Goal: Information Seeking & Learning: Learn about a topic

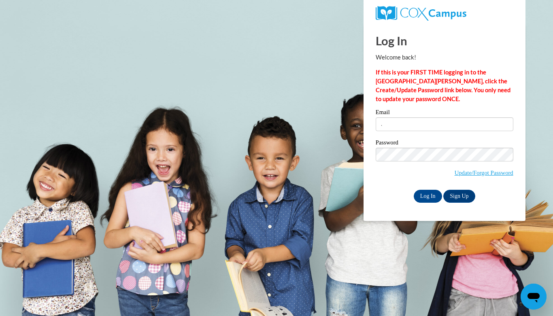
click at [427, 198] on input "Log In" at bounding box center [427, 196] width 28 height 13
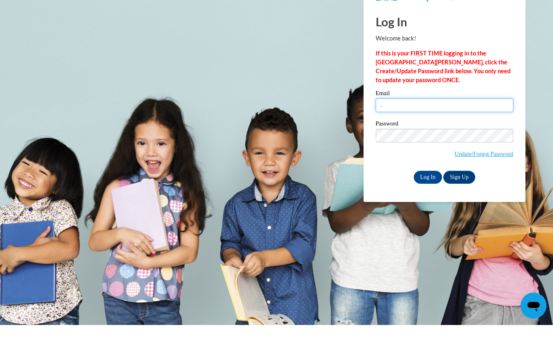
click at [388, 117] on input "." at bounding box center [444, 124] width 138 height 14
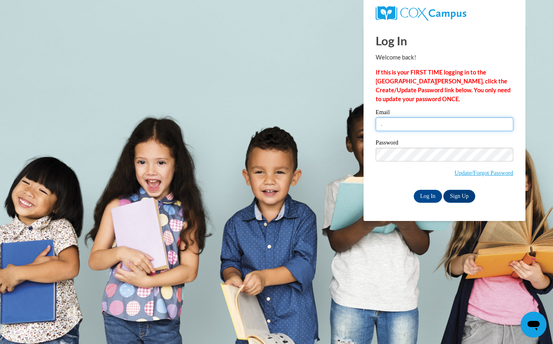
click at [401, 131] on input "." at bounding box center [444, 124] width 138 height 14
click at [381, 127] on input "." at bounding box center [444, 124] width 138 height 14
type input "jazzygilley@gmail.com"
click at [431, 201] on input "Log In" at bounding box center [427, 196] width 28 height 13
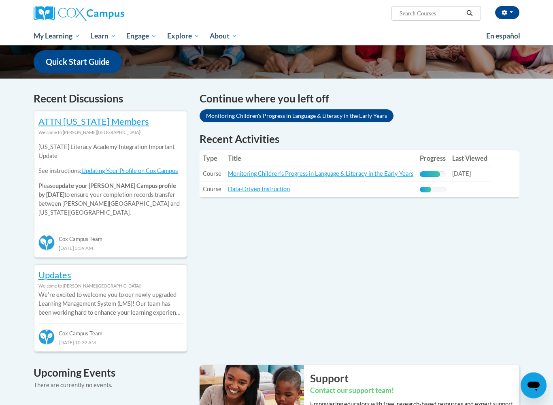
scroll to position [206, 0]
click at [360, 173] on link "Monitoring Children's Progress in Language & Literacy in the Early Years" at bounding box center [320, 173] width 185 height 7
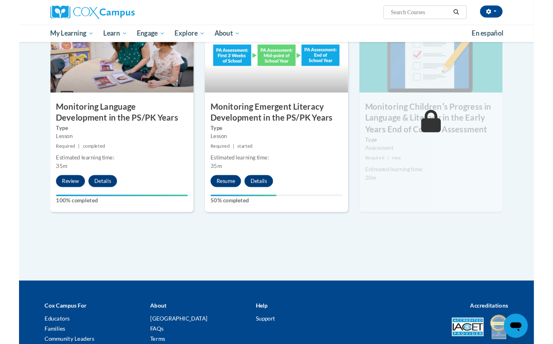
scroll to position [670, 0]
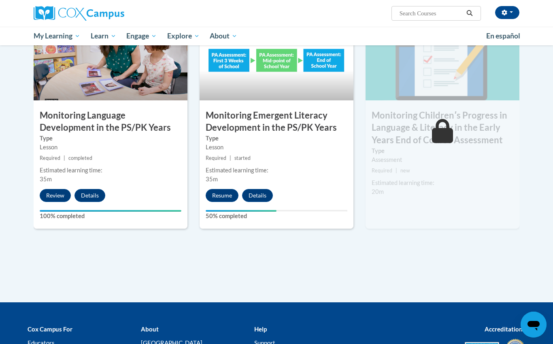
click at [223, 195] on button "Resume" at bounding box center [222, 195] width 33 height 13
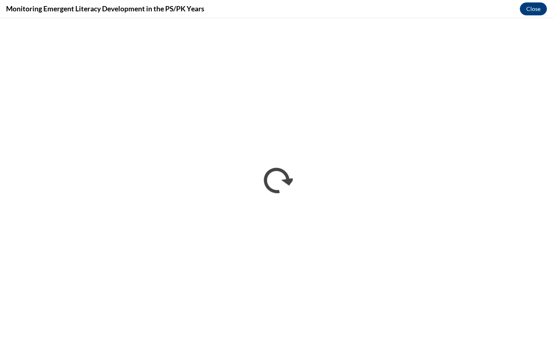
scroll to position [0, 0]
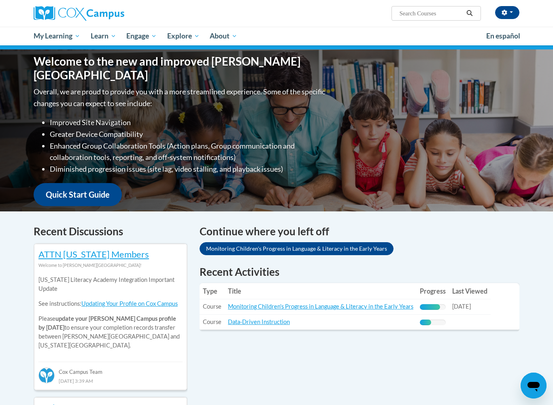
scroll to position [72, 0]
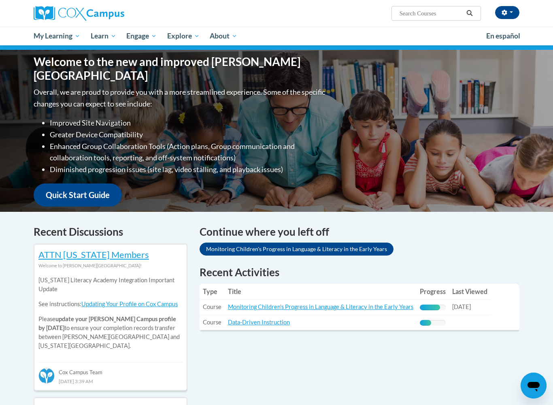
click at [370, 307] on link "Monitoring Children's Progress in Language & Literacy in the Early Years" at bounding box center [320, 306] width 185 height 7
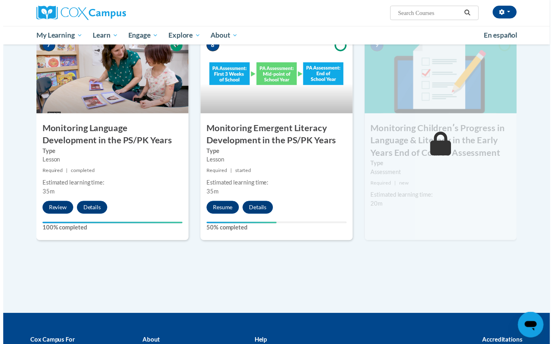
scroll to position [655, 0]
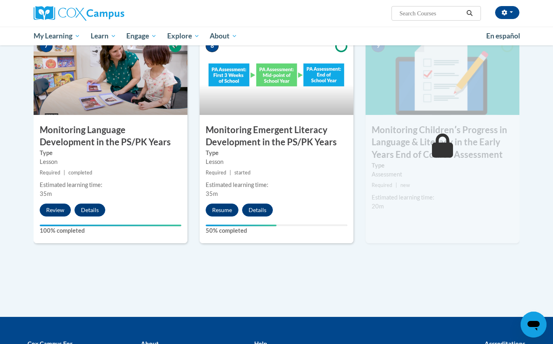
click at [222, 207] on button "Resume" at bounding box center [222, 210] width 33 height 13
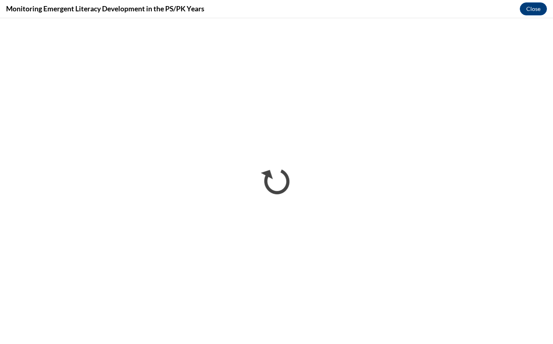
scroll to position [0, 0]
